Goal: Communication & Community: Answer question/provide support

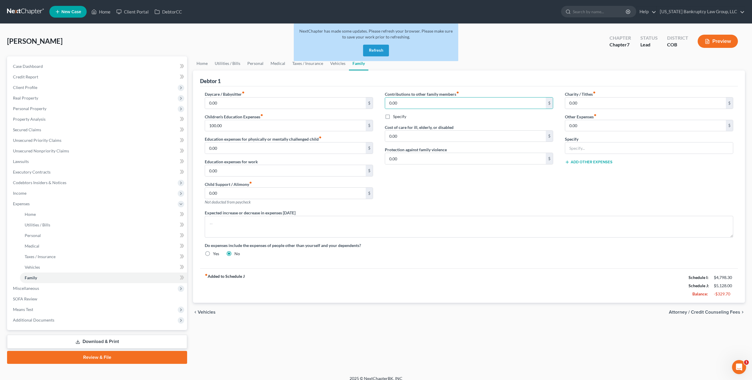
click at [371, 52] on button "Refresh" at bounding box center [376, 51] width 26 height 12
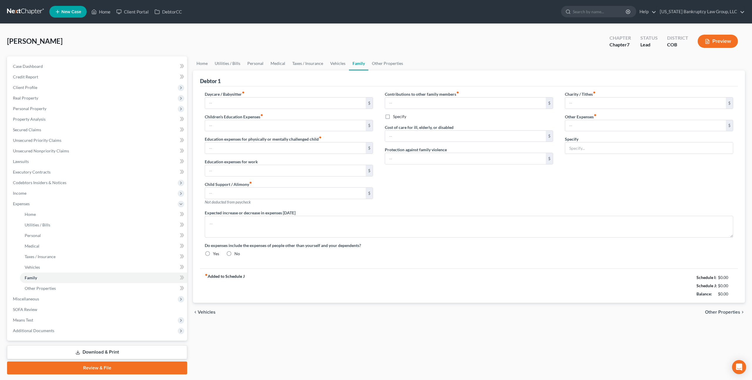
type input "0.00"
type input "100.00"
type input "0.00"
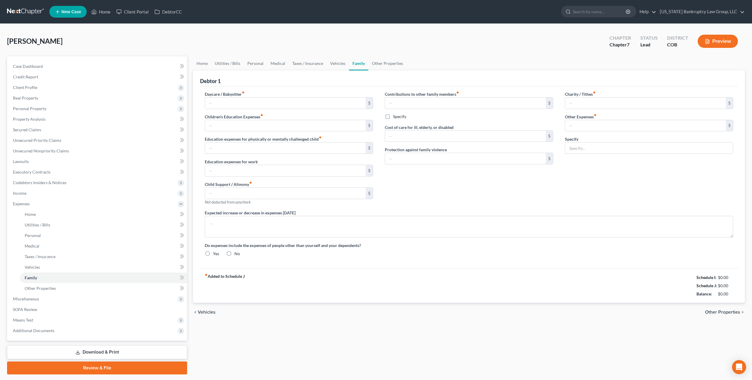
type input "250.00"
type input "0.00"
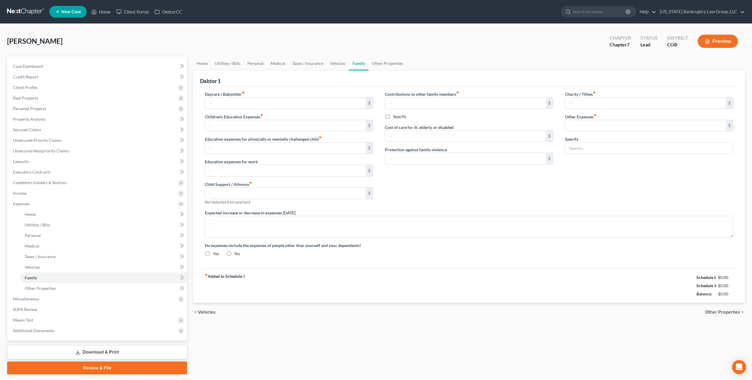
radio input "true"
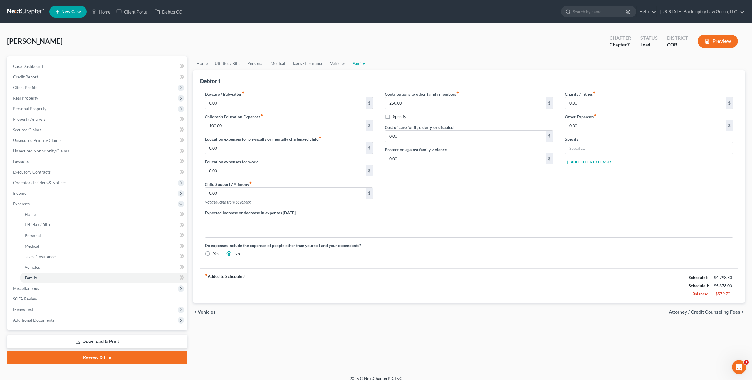
click at [33, 10] on link at bounding box center [26, 11] width 38 height 11
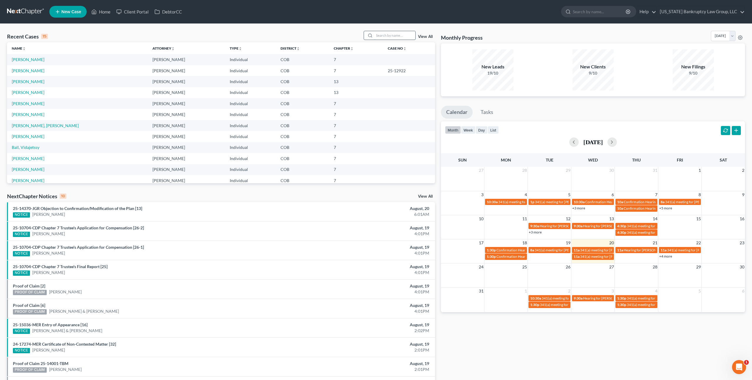
click at [382, 37] on input "search" at bounding box center [394, 35] width 41 height 9
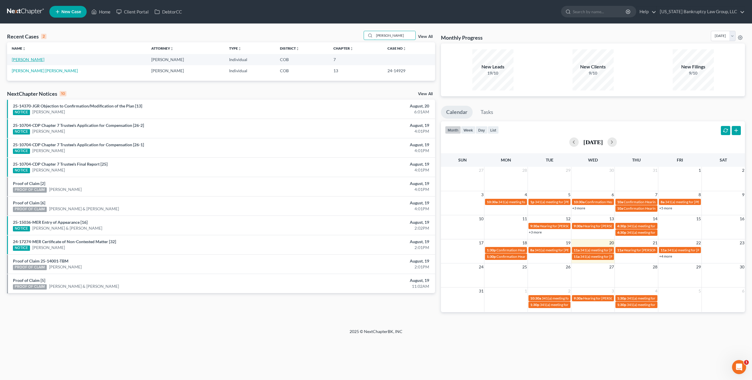
type input "[PERSON_NAME]"
click at [33, 61] on link "[PERSON_NAME]" at bounding box center [28, 59] width 33 height 5
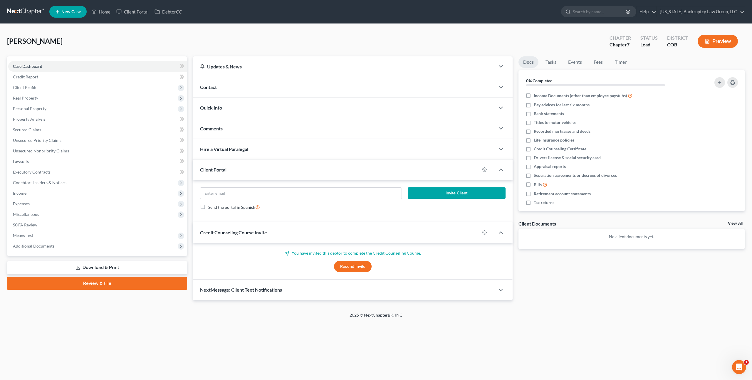
click at [344, 266] on button "Resend Invite" at bounding box center [353, 267] width 38 height 12
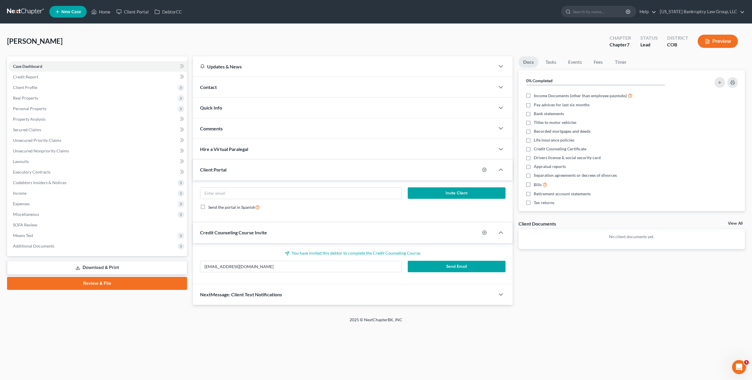
click at [443, 267] on button "Send Email" at bounding box center [457, 267] width 98 height 12
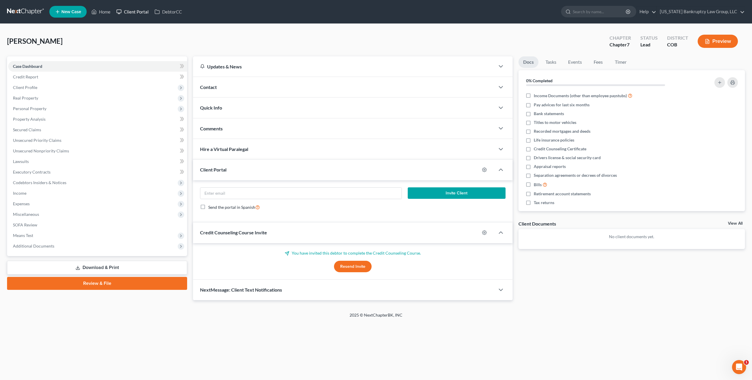
click at [138, 12] on link "Client Portal" at bounding box center [132, 11] width 38 height 11
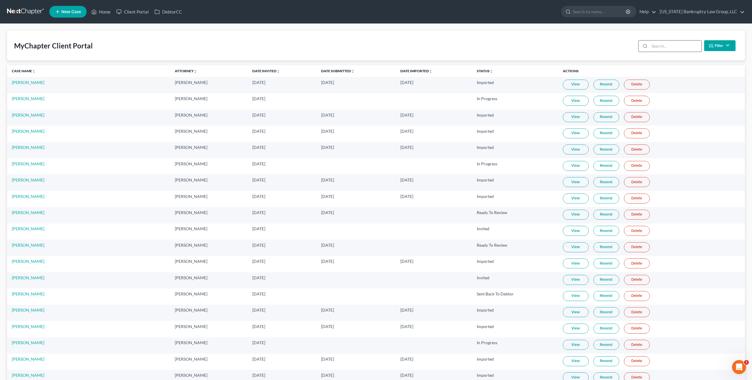
click at [664, 49] on input "search" at bounding box center [676, 46] width 52 height 11
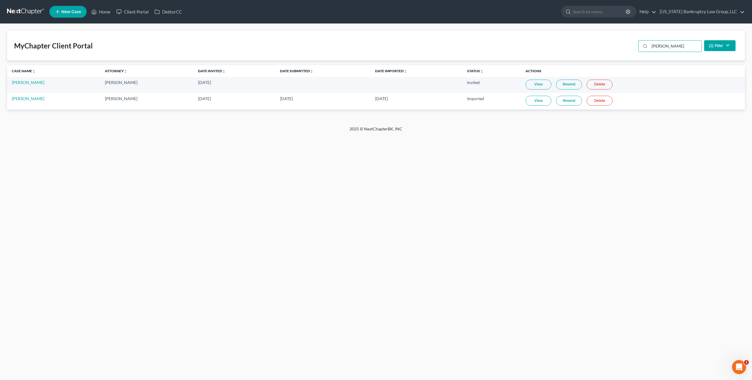
type input "[PERSON_NAME]"
click at [571, 84] on link "Resend" at bounding box center [569, 85] width 26 height 10
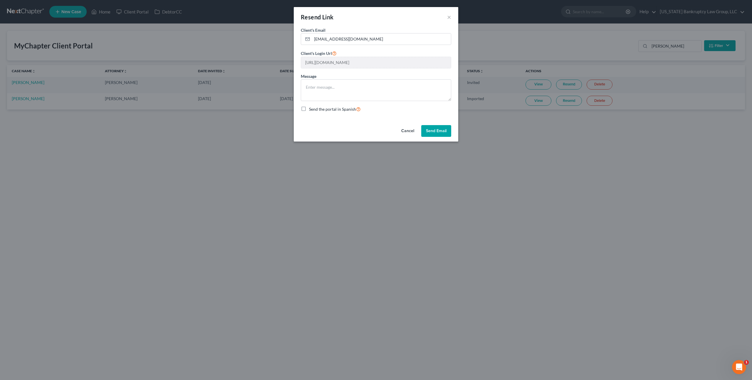
click at [435, 128] on button "Send Email" at bounding box center [436, 131] width 30 height 12
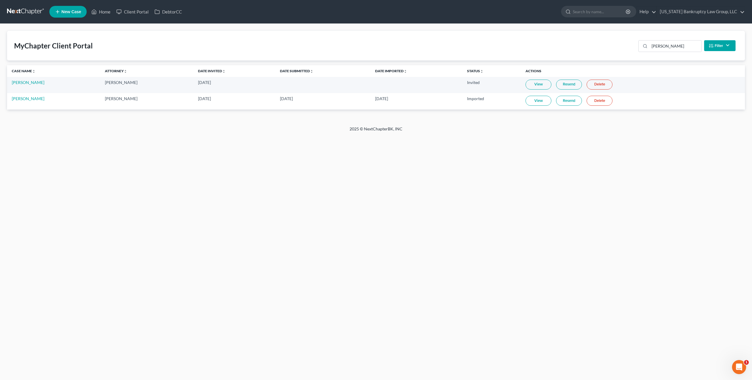
click at [31, 13] on link at bounding box center [26, 11] width 38 height 11
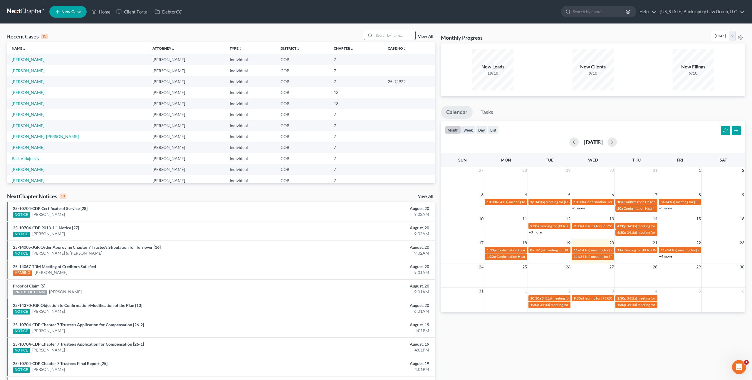
click at [395, 37] on input "search" at bounding box center [394, 35] width 41 height 9
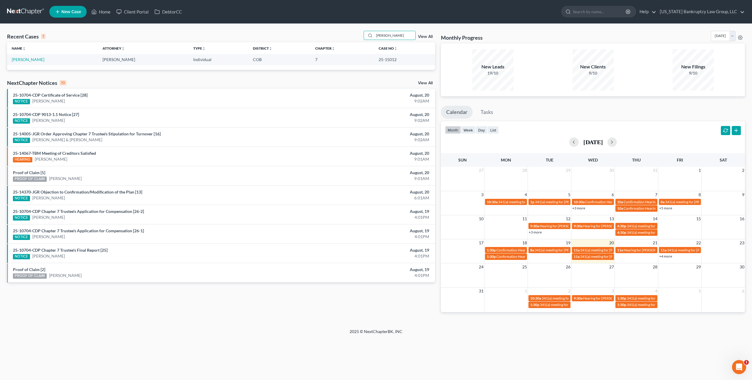
type input "barrows"
click at [27, 60] on link "Barrows, Rachel" at bounding box center [28, 59] width 33 height 5
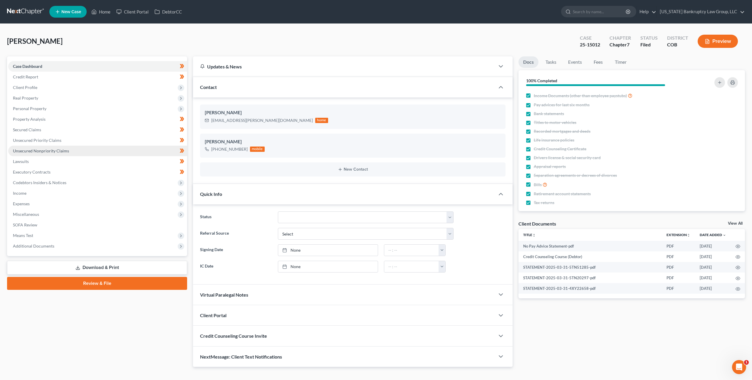
scroll to position [9, 0]
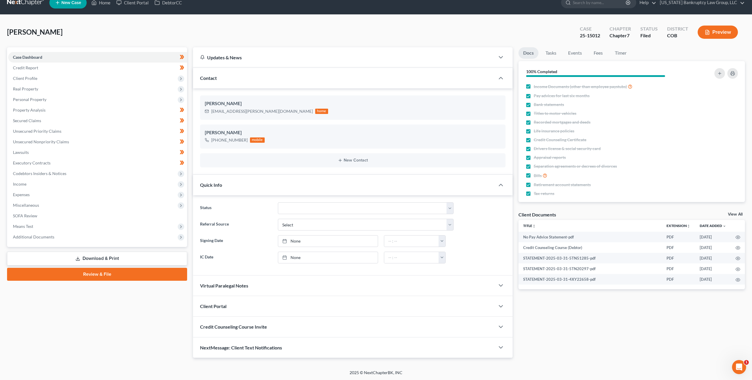
click at [193, 33] on div "Barrows, Rachel Upgraded Case 25-15012 Chapter Chapter 7 Status Filed District …" at bounding box center [376, 35] width 738 height 26
